Goal: Transaction & Acquisition: Purchase product/service

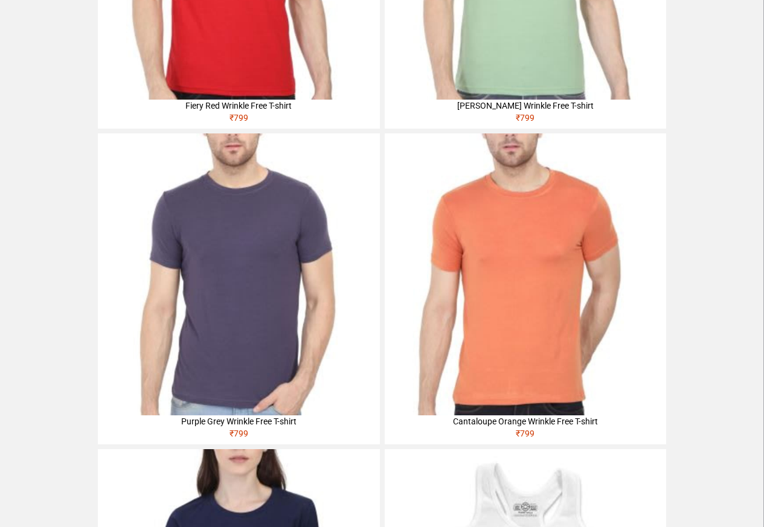
scroll to position [188, 0]
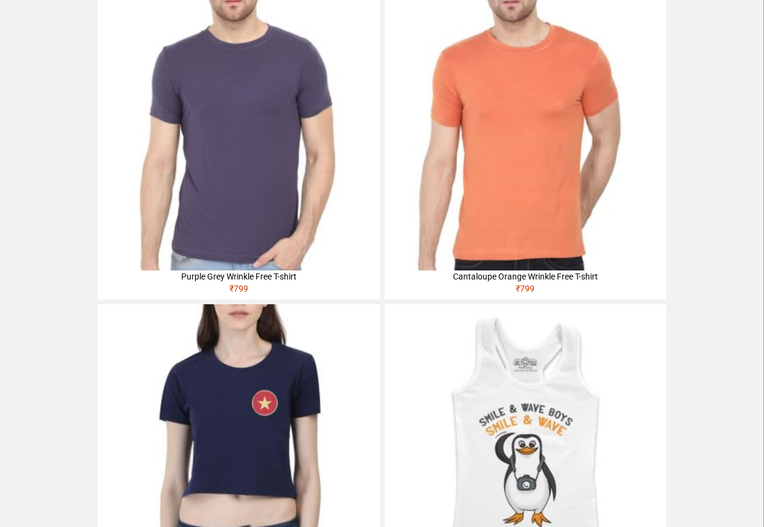
scroll to position [333, 0]
